Goal: Find specific page/section: Find specific page/section

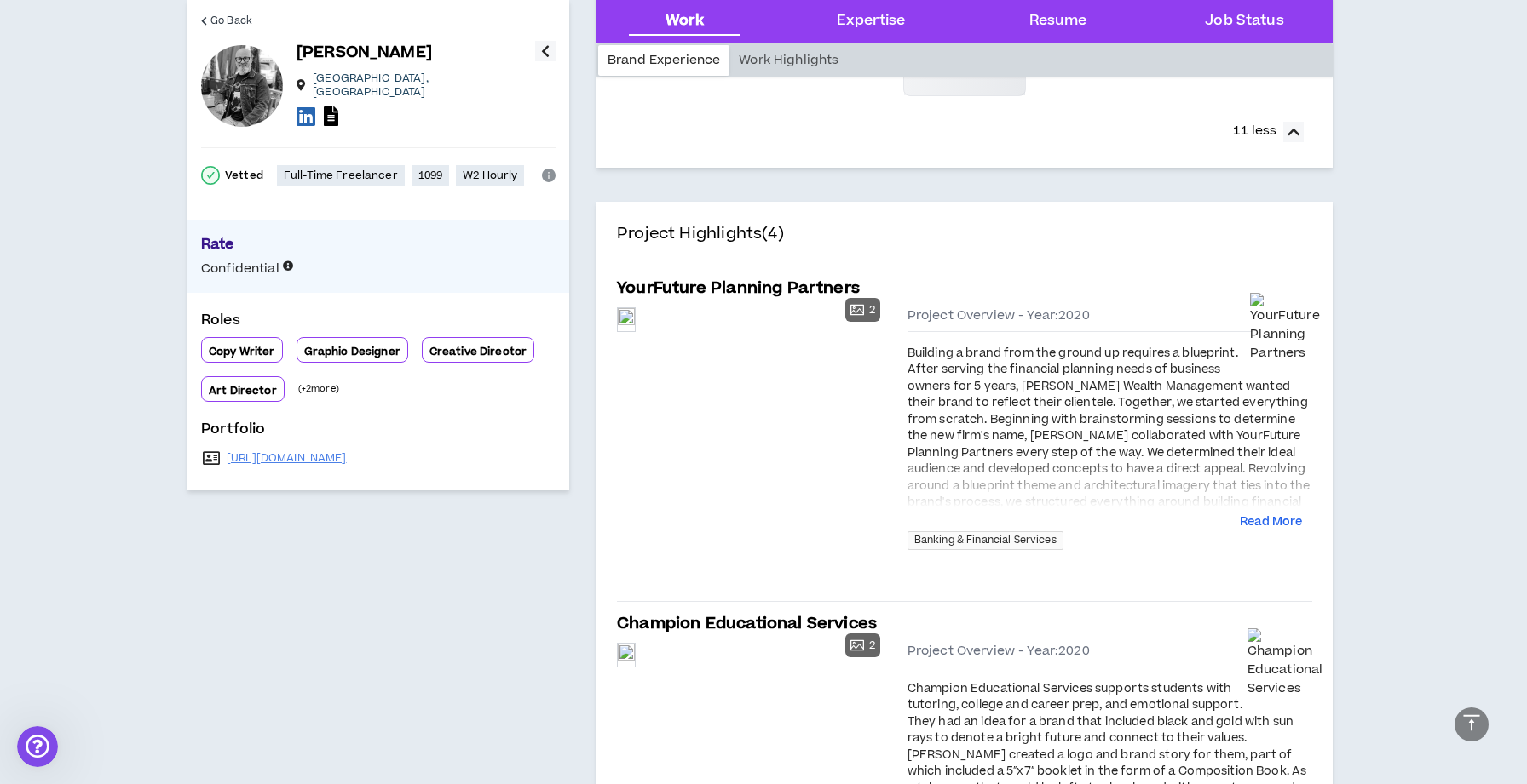
scroll to position [616, 0]
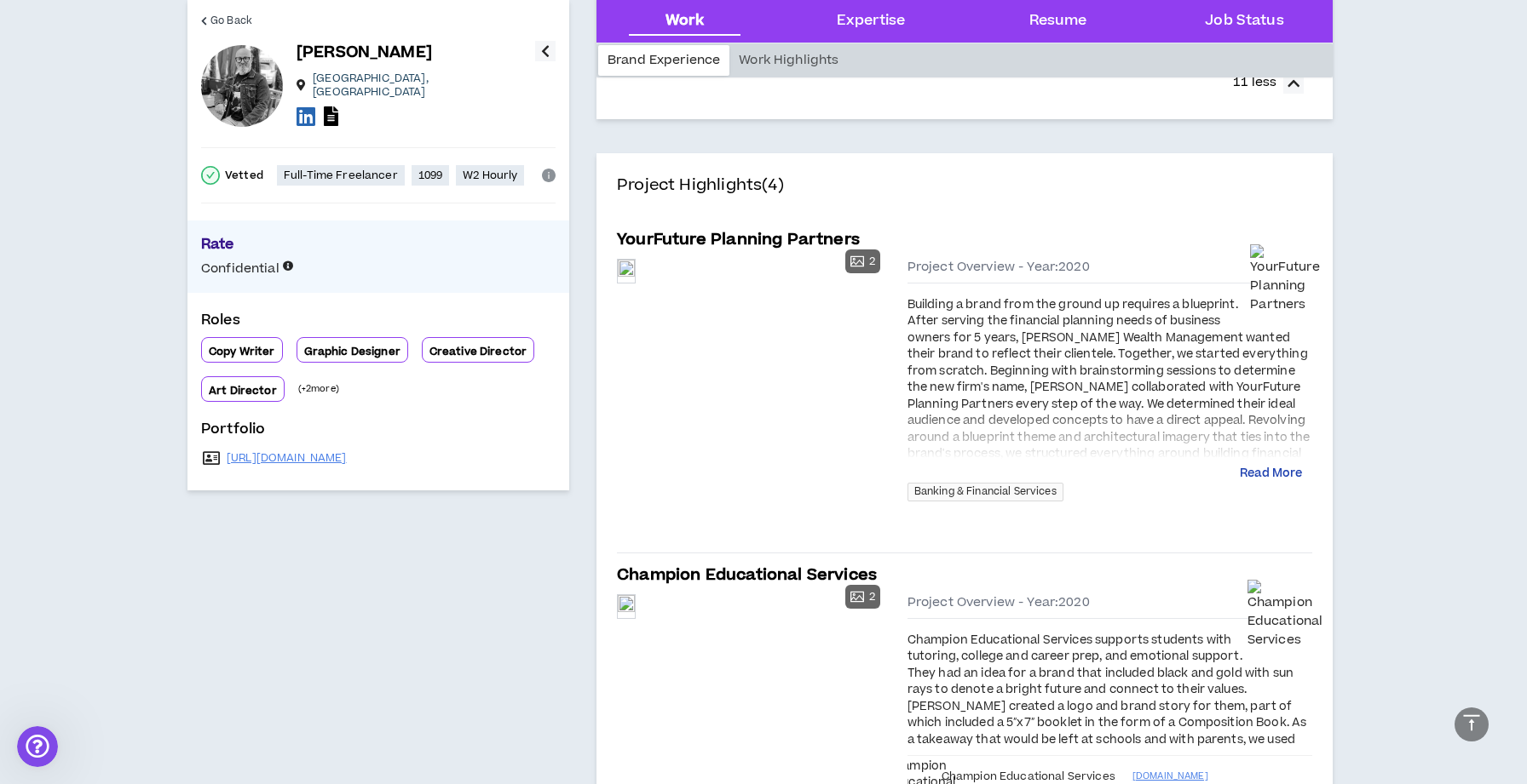
click at [1268, 470] on button "Read More" at bounding box center [1270, 474] width 62 height 17
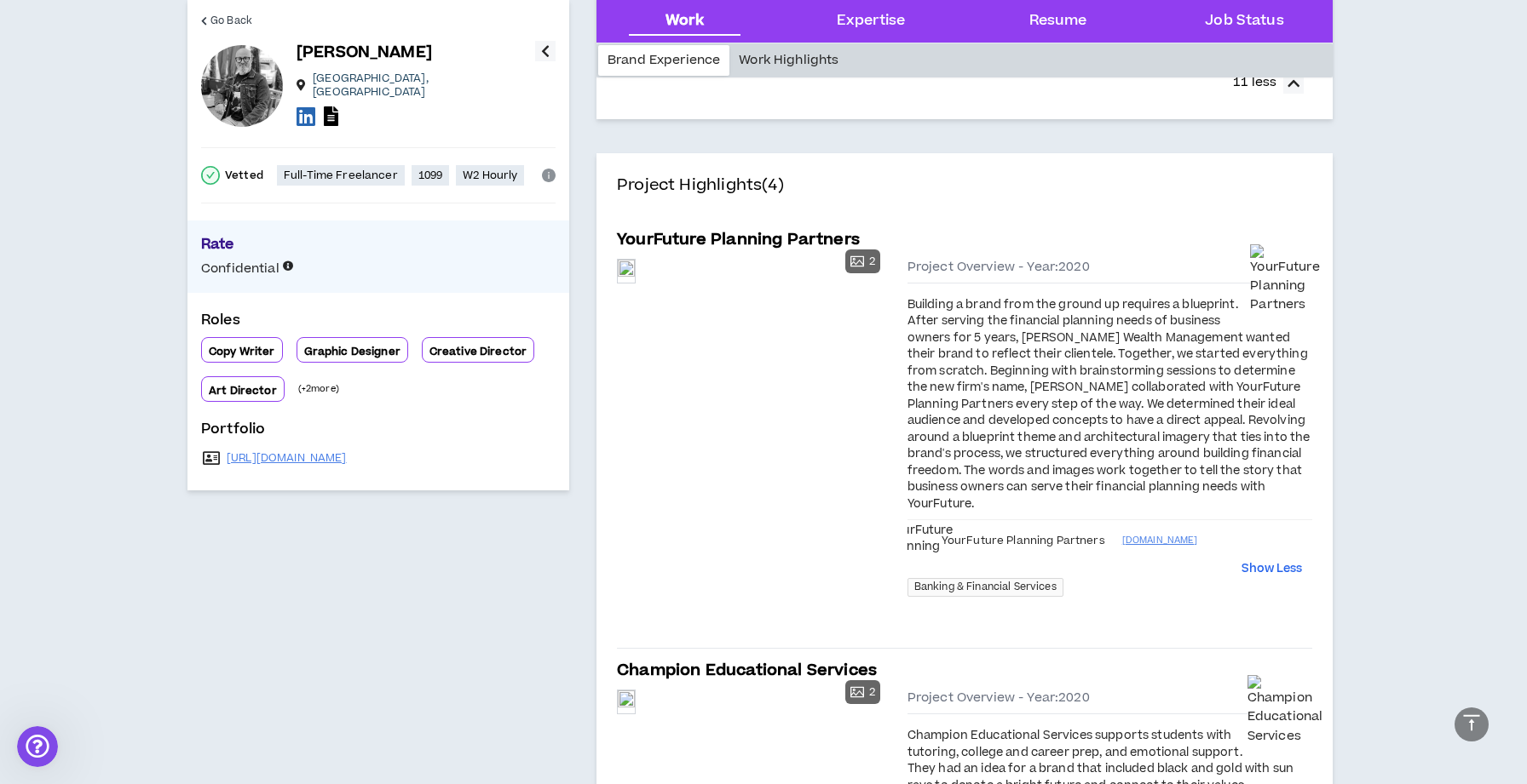
click at [793, 50] on div "Work Highlights" at bounding box center [788, 61] width 119 height 31
click at [836, 28] on div "Expertise" at bounding box center [870, 21] width 69 height 22
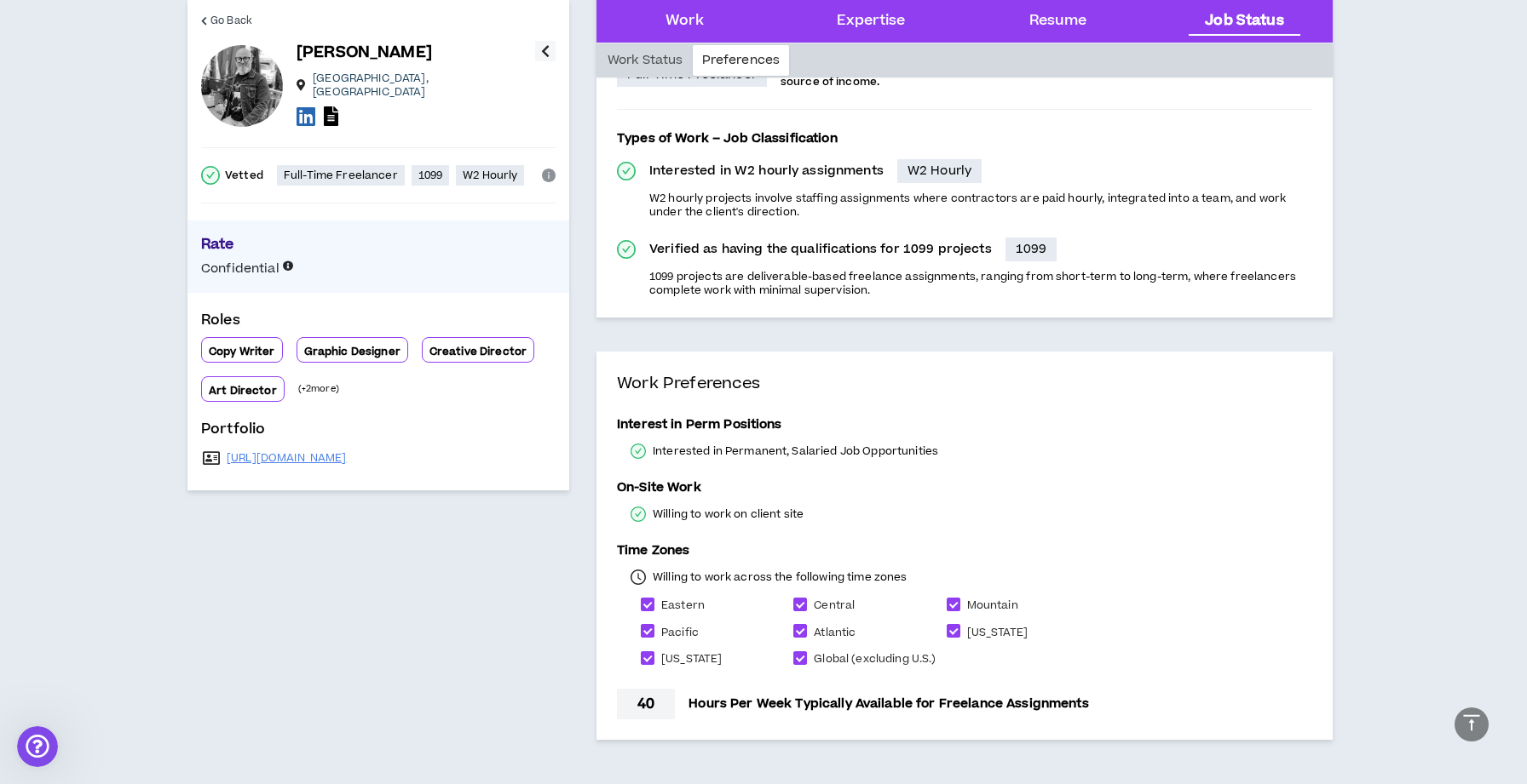
scroll to position [4778, 0]
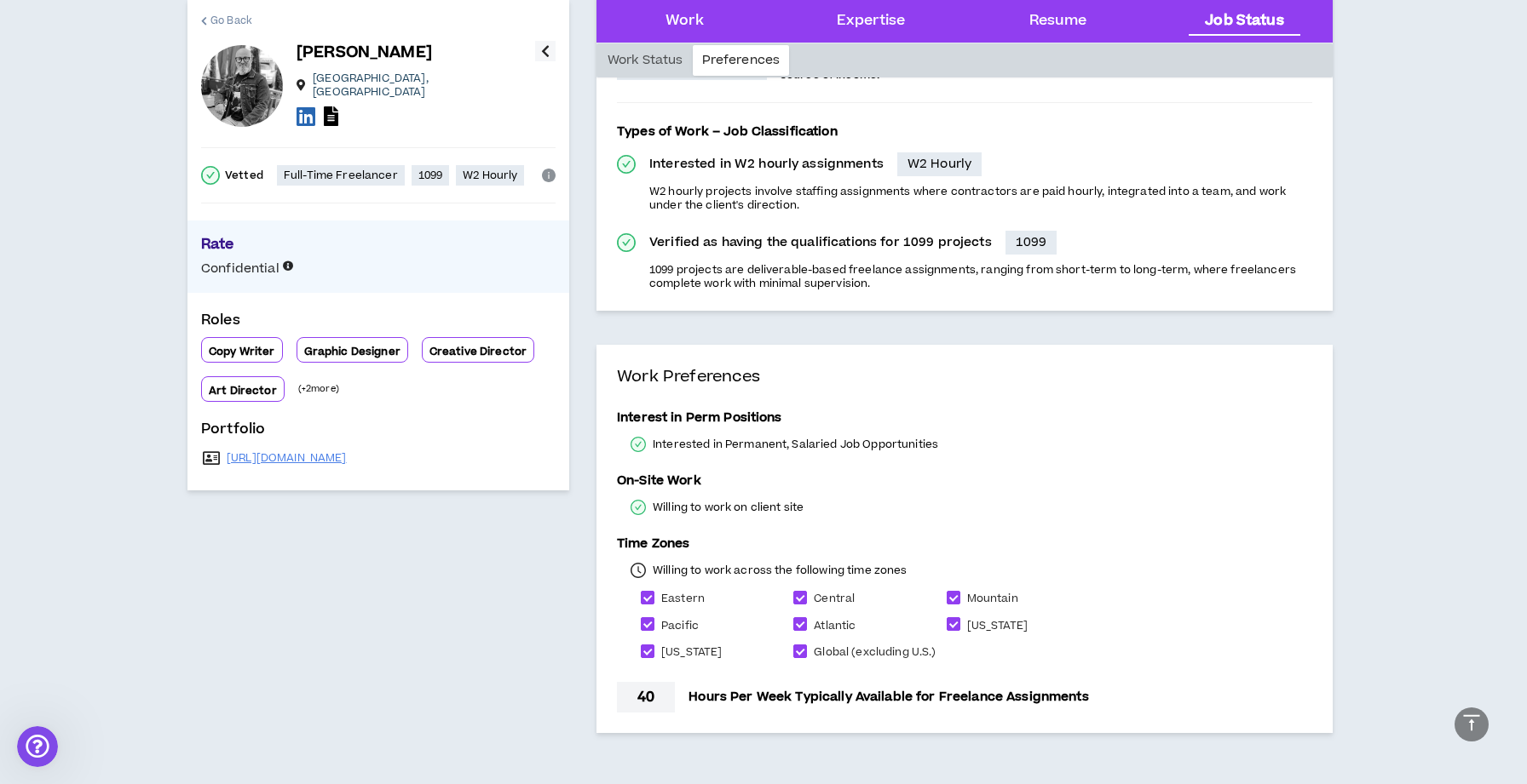
click at [227, 25] on span "Go Back" at bounding box center [231, 20] width 42 height 16
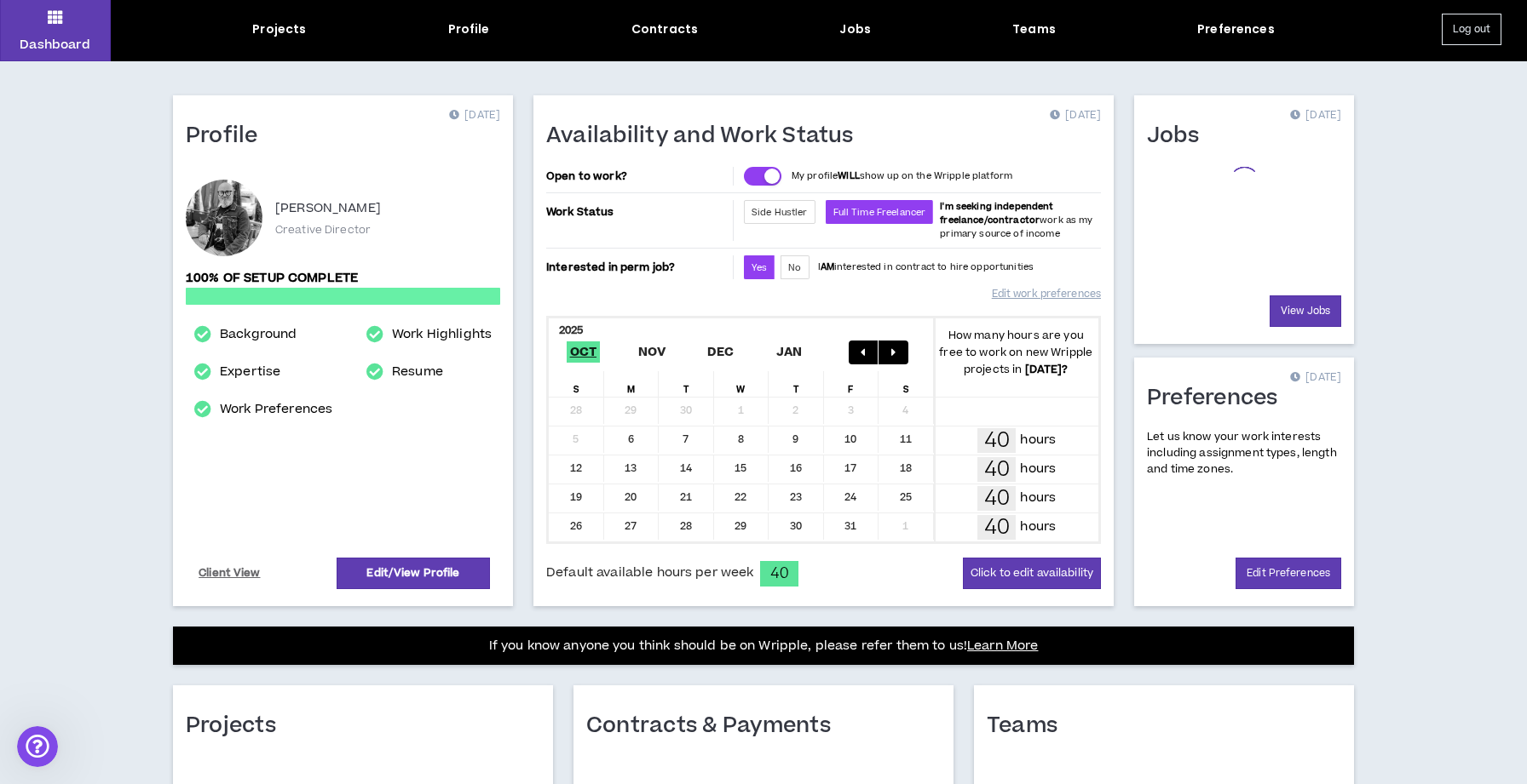
scroll to position [18, 0]
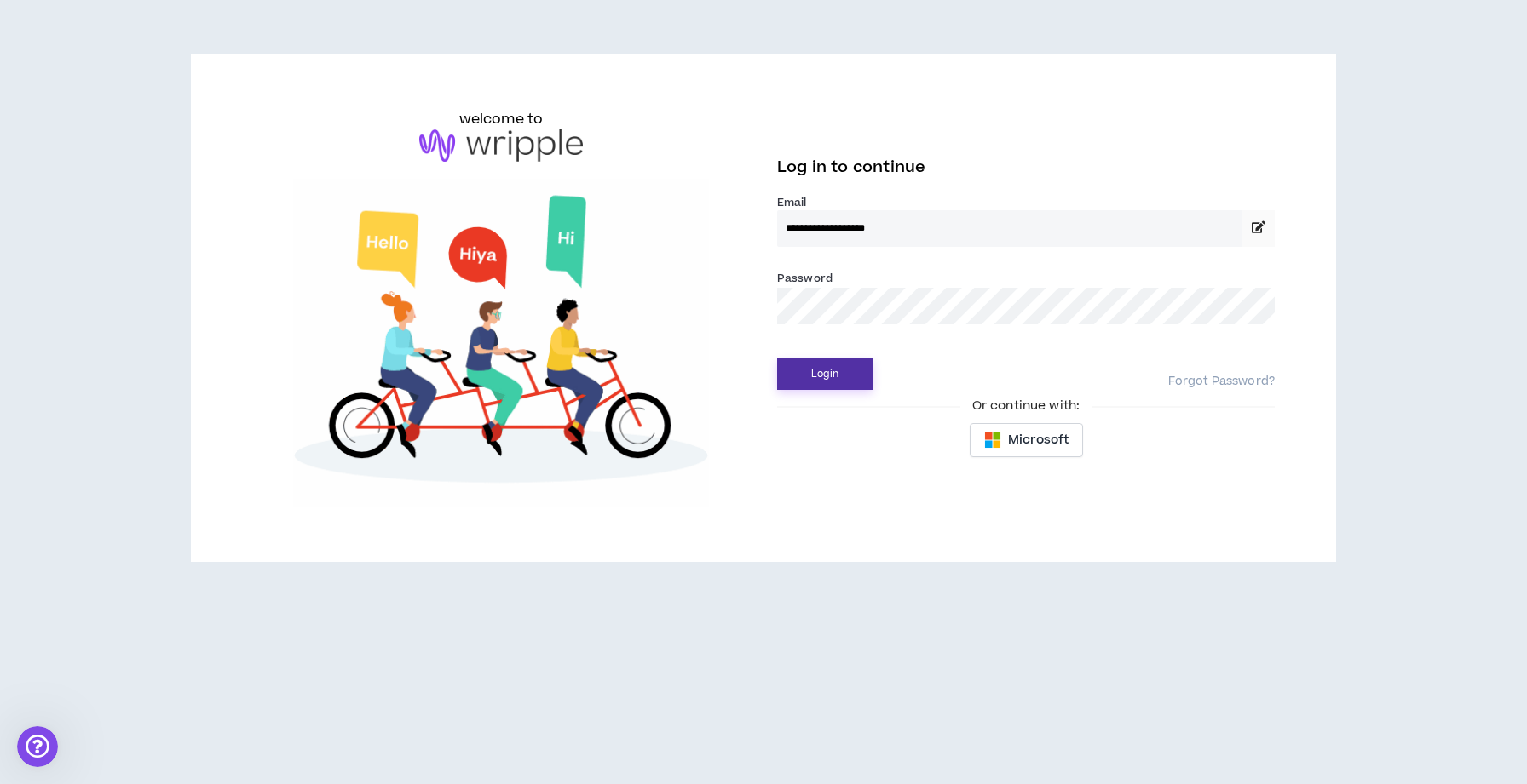
click at [840, 365] on button "Login" at bounding box center [824, 374] width 96 height 32
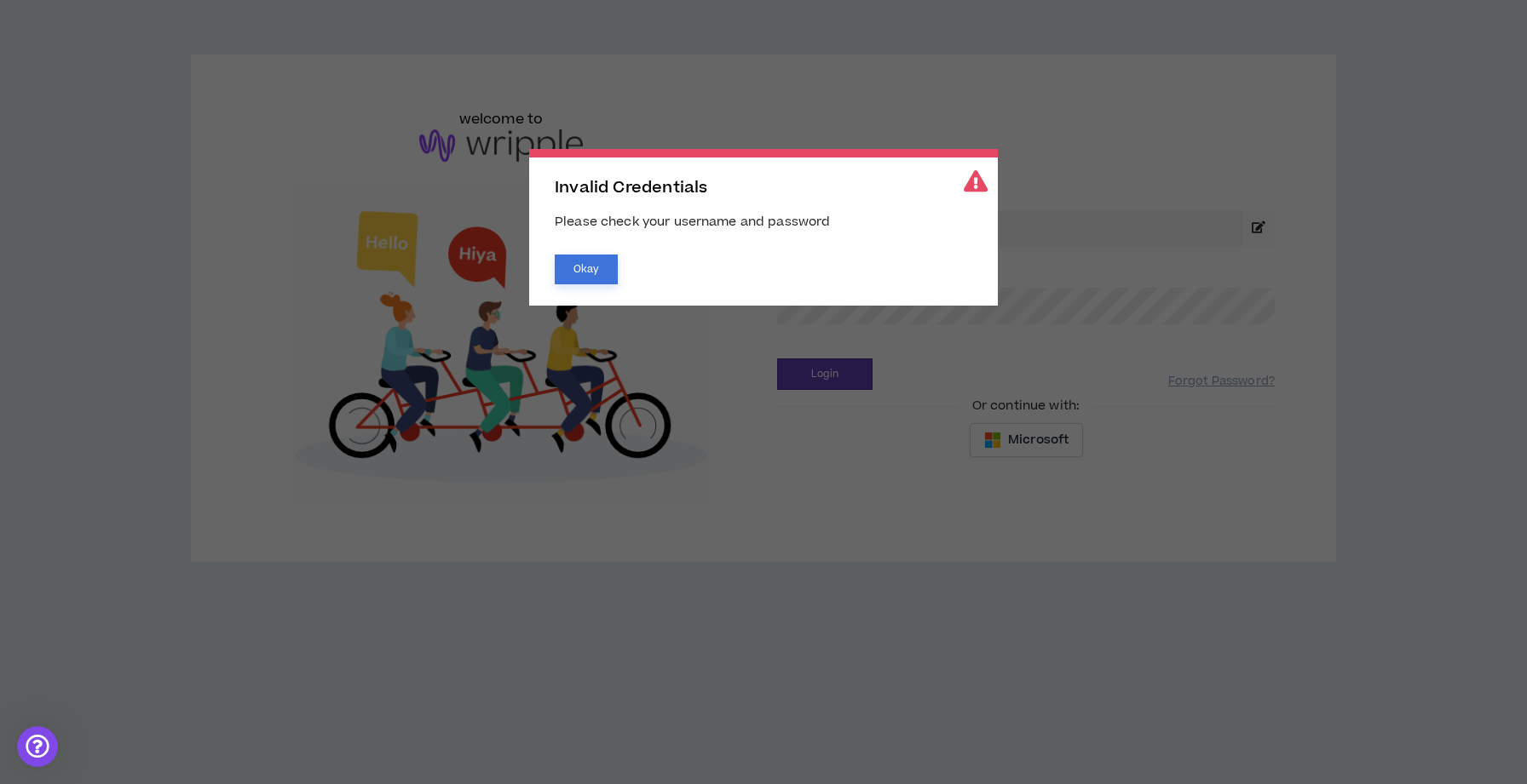
click at [573, 283] on button "Okay" at bounding box center [585, 269] width 63 height 30
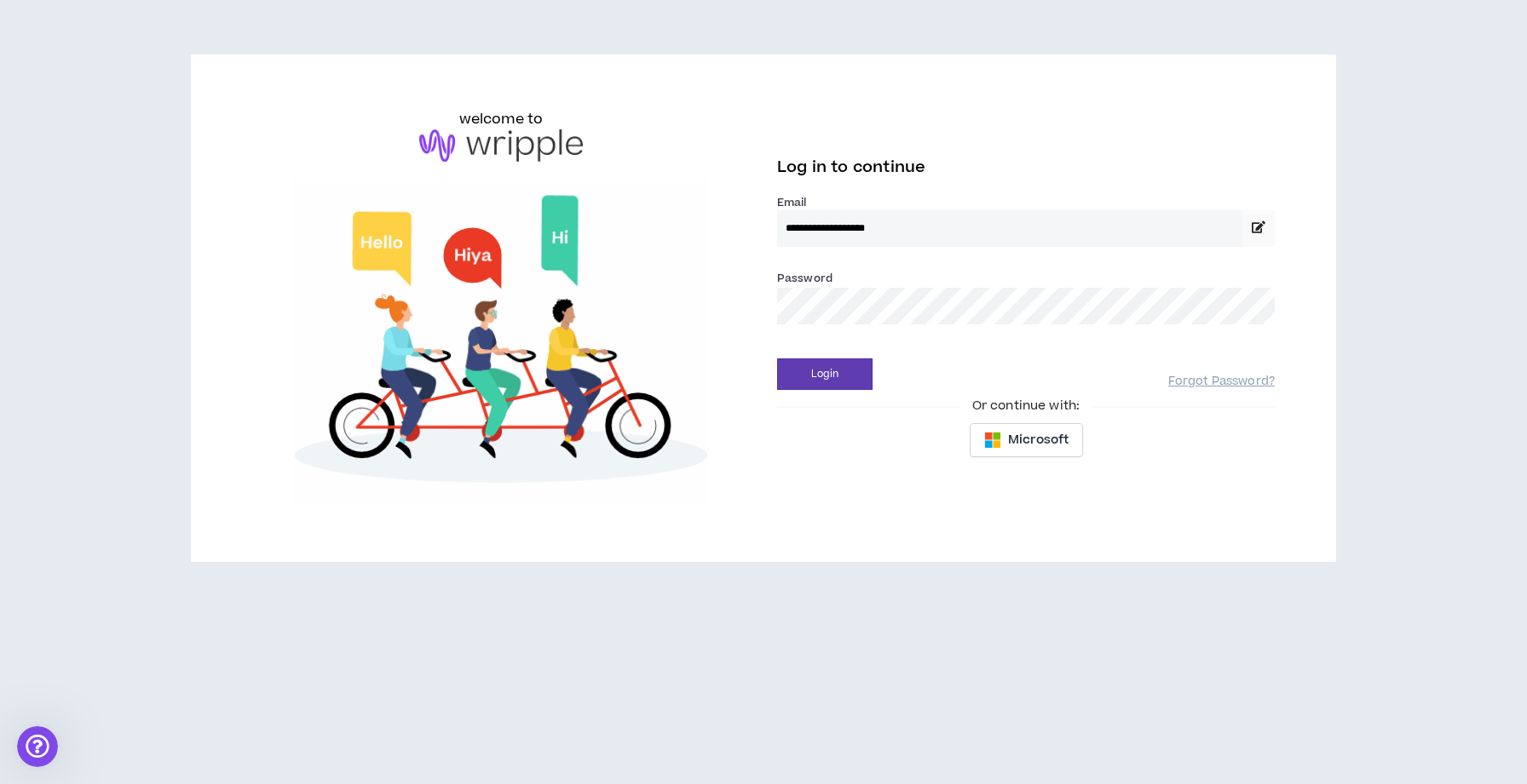
click at [823, 234] on input "**********" at bounding box center [1009, 229] width 466 height 37
